Goal: Task Accomplishment & Management: Complete application form

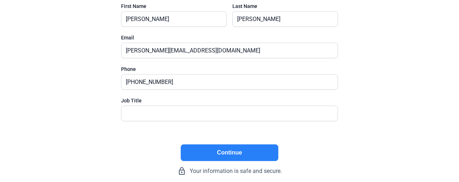
scroll to position [73, 0]
click at [239, 114] on input "text" at bounding box center [225, 113] width 208 height 15
type input "President"
click at [228, 159] on button "Continue" at bounding box center [230, 152] width 98 height 17
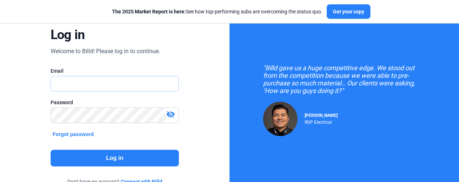
type input "[PERSON_NAME][EMAIL_ADDRESS][DOMAIN_NAME]"
click at [94, 166] on button "Log in" at bounding box center [115, 158] width 129 height 17
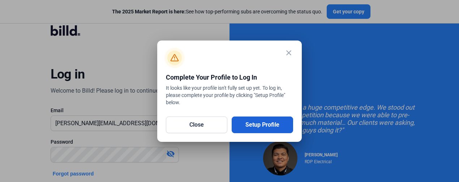
click at [255, 120] on button "Setup Profile" at bounding box center [262, 124] width 61 height 17
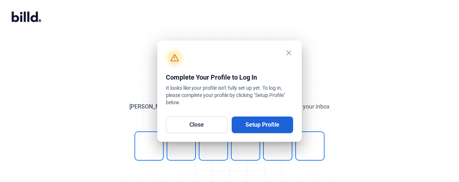
scroll to position [50, 0]
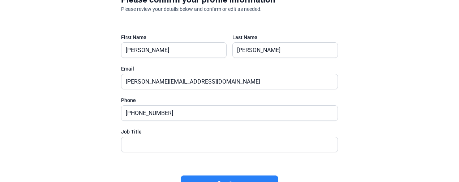
scroll to position [85, 0]
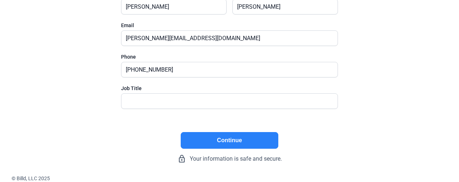
click at [256, 138] on button "Continue" at bounding box center [230, 140] width 98 height 17
click at [175, 99] on input "text" at bounding box center [225, 101] width 208 height 15
type input "President"
click at [211, 132] on button "Continue" at bounding box center [230, 140] width 98 height 17
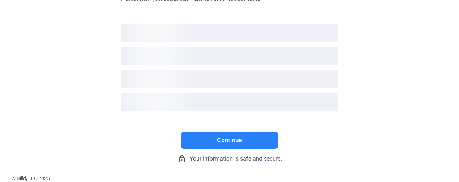
scroll to position [51, 0]
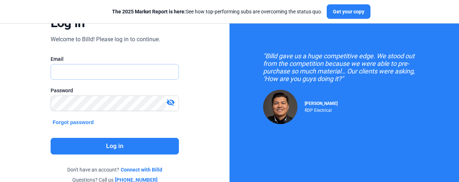
type input "[PERSON_NAME][EMAIL_ADDRESS][DOMAIN_NAME]"
click at [126, 140] on button "Log in" at bounding box center [115, 146] width 129 height 17
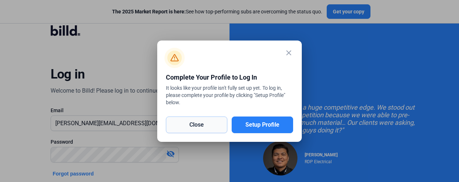
click at [198, 125] on button "Close" at bounding box center [196, 124] width 61 height 17
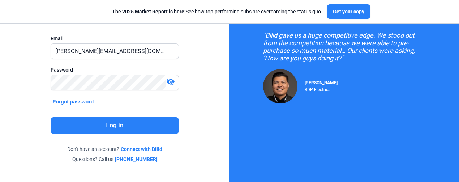
scroll to position [72, 0]
click at [112, 124] on button "Log in" at bounding box center [115, 125] width 129 height 17
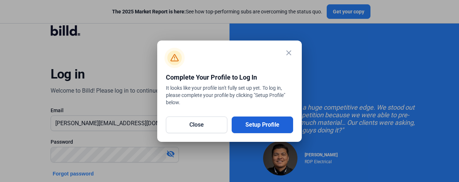
click at [261, 125] on button "Setup Profile" at bounding box center [262, 124] width 61 height 17
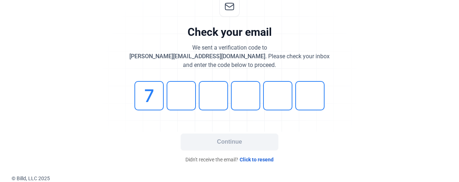
type input "7"
type input "3"
type input "2"
type input "3"
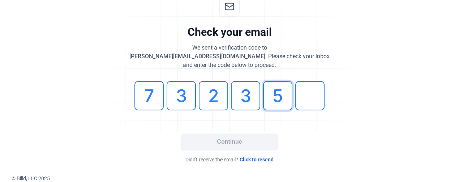
type input "5"
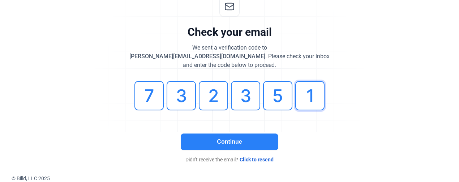
type input "1"
click at [226, 141] on button "Continue" at bounding box center [230, 141] width 98 height 17
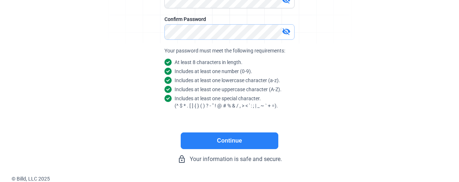
scroll to position [139, 0]
click at [237, 136] on button "Continue" at bounding box center [230, 140] width 98 height 17
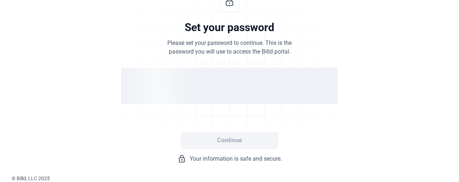
scroll to position [55, 0]
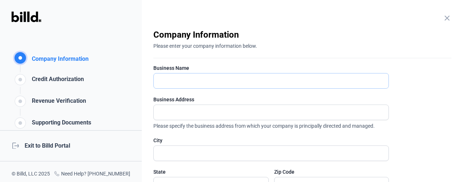
click at [173, 82] on input "text" at bounding box center [267, 80] width 227 height 15
type input "M.A. Floor Designs,LLC."
type input "[STREET_ADDRESS]- G, [STREET_ADDRESS]"
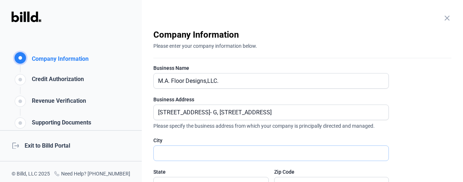
type input "McAllen"
type input "78504"
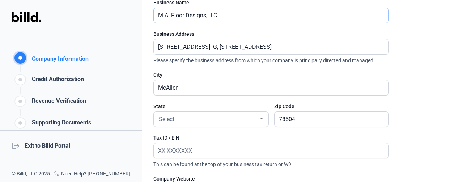
scroll to position [65, 0]
click at [277, 47] on input "[STREET_ADDRESS]- G, [STREET_ADDRESS]" at bounding box center [267, 46] width 227 height 15
type input "[STREET_ADDRESS]"
click at [263, 119] on div at bounding box center [262, 118] width 4 height 2
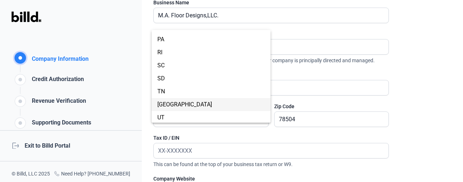
drag, startPoint x: 163, startPoint y: 108, endPoint x: 163, endPoint y: 104, distance: 3.7
click at [163, 107] on span "[GEOGRAPHIC_DATA]" at bounding box center [184, 104] width 55 height 7
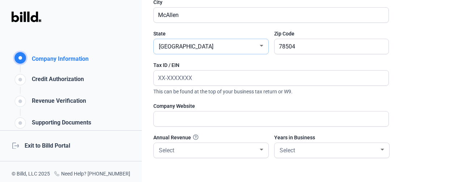
scroll to position [138, 0]
click at [225, 64] on div "Tax ID / EIN" at bounding box center [270, 64] width 235 height 7
click at [214, 79] on input "text" at bounding box center [271, 77] width 235 height 15
type input "[US_EMPLOYER_IDENTIFICATION_NUMBER]"
click at [261, 147] on div at bounding box center [261, 149] width 7 height 6
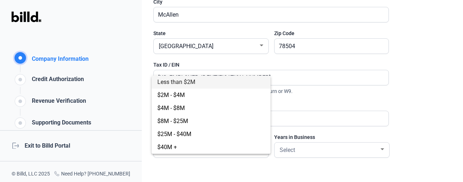
click at [160, 79] on span "Less than $2M" at bounding box center [176, 81] width 38 height 7
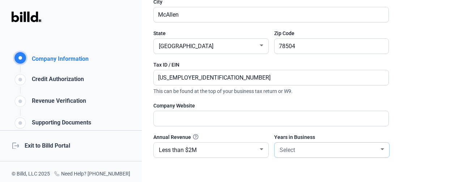
click at [384, 147] on div at bounding box center [382, 149] width 7 height 6
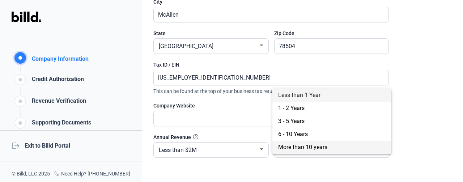
click at [282, 146] on span "More than 10 years" at bounding box center [302, 147] width 49 height 7
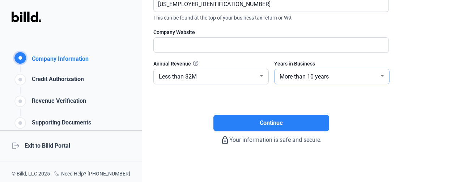
scroll to position [214, 0]
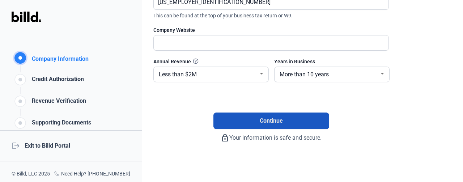
click at [241, 120] on button "Continue" at bounding box center [271, 120] width 116 height 17
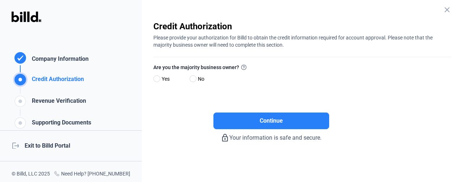
scroll to position [8, 0]
click at [154, 76] on span at bounding box center [155, 78] width 5 height 5
click at [154, 76] on input "Yes" at bounding box center [155, 78] width 5 height 5
radio input "true"
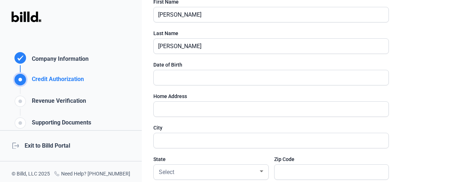
scroll to position [100, 0]
click at [188, 80] on input "text" at bounding box center [267, 77] width 227 height 15
type input "[DATE]"
click at [182, 106] on input "text" at bounding box center [271, 108] width 235 height 15
type input "[STREET_ADDRESS]"
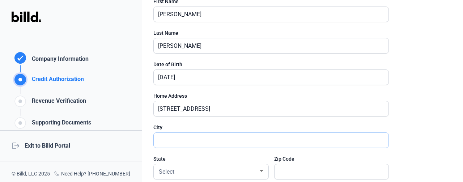
type input "McAllen"
type input "78504"
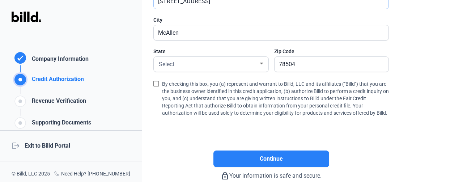
scroll to position [208, 0]
click at [262, 63] on div at bounding box center [262, 63] width 4 height 2
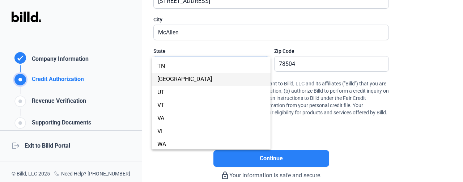
scroll to position [544, 0]
click at [158, 76] on span "[GEOGRAPHIC_DATA]" at bounding box center [184, 78] width 55 height 7
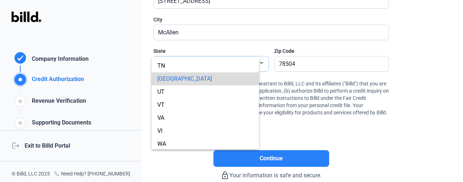
scroll to position [0, 0]
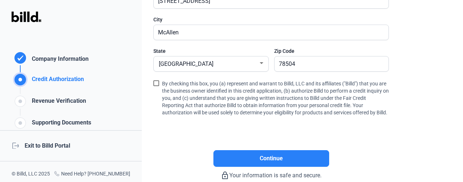
click at [155, 84] on span at bounding box center [156, 83] width 6 height 6
click at [0, 0] on input "By checking this box, you (a) represent and warrant to Billd, LLC and its affil…" at bounding box center [0, 0] width 0 height 0
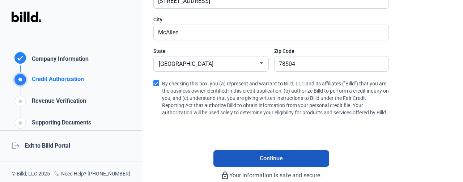
click at [294, 167] on button "Continue" at bounding box center [271, 158] width 116 height 17
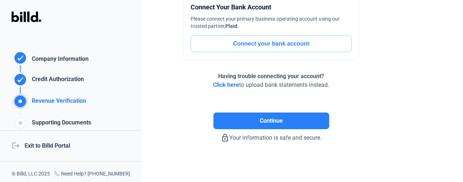
scroll to position [90, 0]
click at [273, 41] on button "Connect your bank account" at bounding box center [271, 43] width 161 height 17
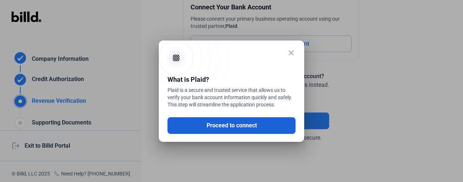
click at [229, 125] on button "Proceed to connect" at bounding box center [231, 125] width 128 height 17
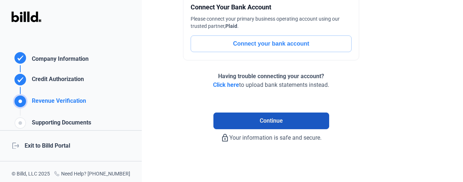
click at [269, 117] on span "Continue" at bounding box center [271, 120] width 23 height 9
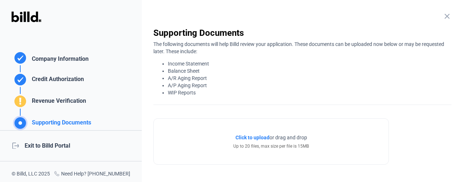
scroll to position [0, 0]
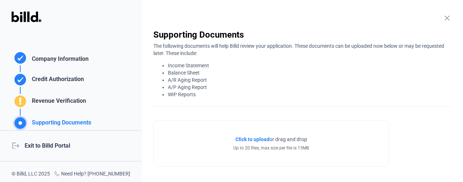
click at [20, 98] on icon at bounding box center [20, 101] width 2 height 7
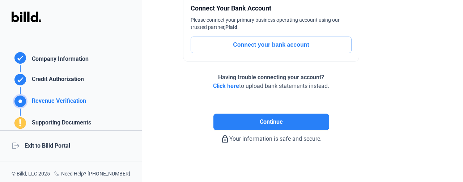
scroll to position [90, 0]
